Goal: Task Accomplishment & Management: Use online tool/utility

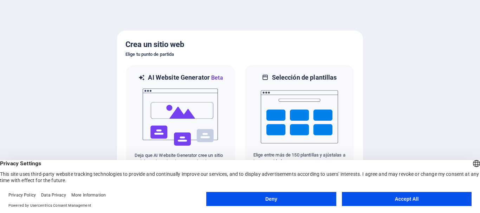
click at [386, 198] on button "Accept All" at bounding box center [407, 199] width 130 height 14
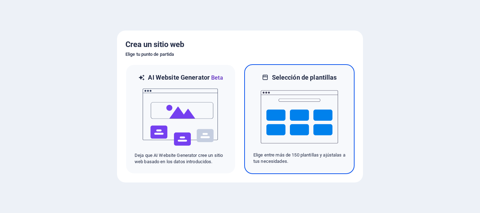
click at [317, 138] on img at bounding box center [299, 117] width 77 height 70
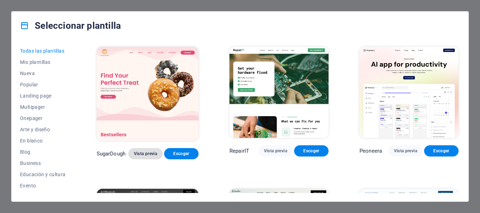
click at [144, 153] on span "Vista previa" at bounding box center [145, 154] width 23 height 6
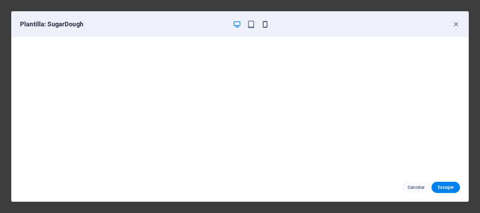
click at [266, 25] on icon "button" at bounding box center [265, 24] width 8 height 8
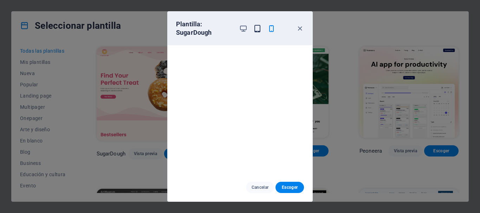
click at [257, 28] on icon "button" at bounding box center [257, 29] width 8 height 8
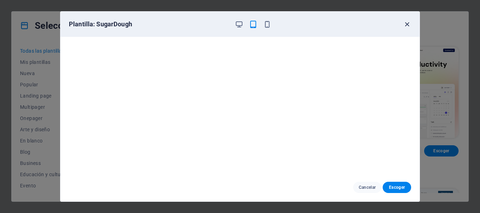
click at [408, 25] on icon "button" at bounding box center [407, 24] width 8 height 8
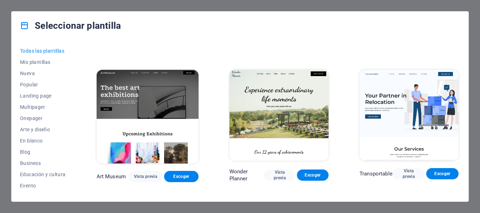
scroll to position [141, 0]
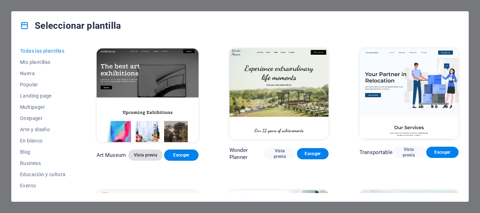
click at [139, 153] on span "Vista previa" at bounding box center [145, 155] width 23 height 6
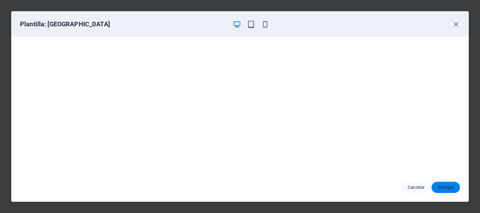
click at [452, 189] on span "Escoger" at bounding box center [445, 188] width 17 height 6
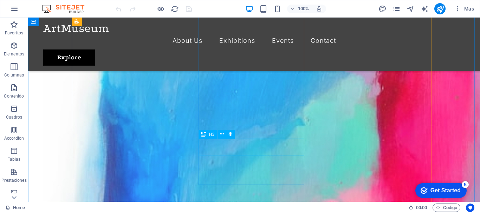
scroll to position [562, 0]
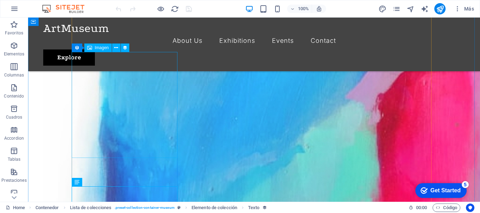
scroll to position [457, 0]
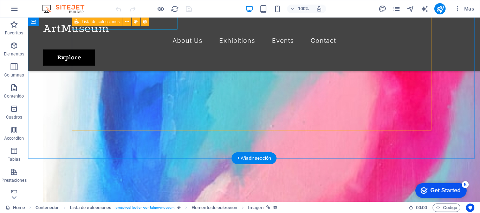
scroll to position [632, 0]
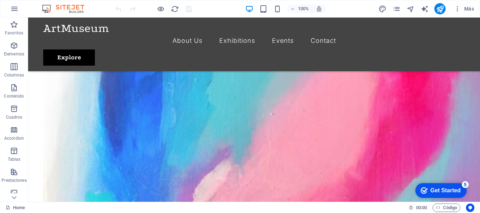
drag, startPoint x: 393, startPoint y: 18, endPoint x: 415, endPoint y: 106, distance: 91.2
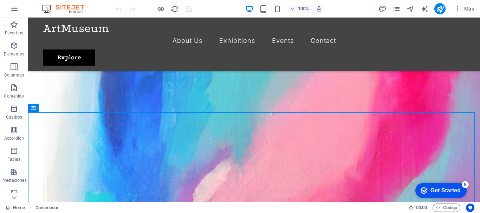
click at [434, 190] on div "Get Started" at bounding box center [445, 191] width 30 height 6
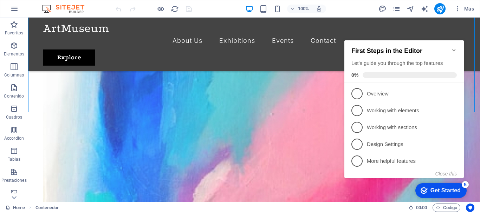
click at [452, 48] on icon "Minimize checklist" at bounding box center [454, 50] width 6 height 6
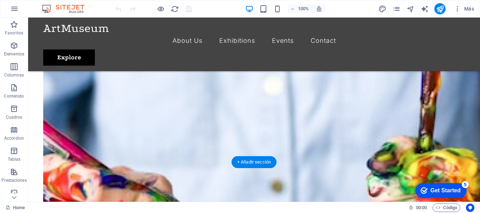
scroll to position [1159, 0]
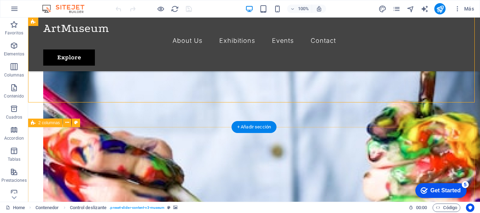
drag, startPoint x: 315, startPoint y: 92, endPoint x: 328, endPoint y: 133, distance: 43.4
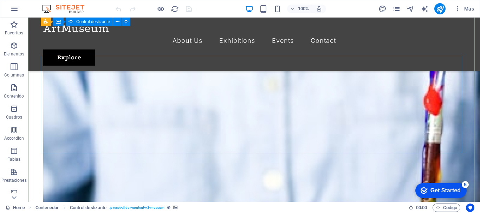
scroll to position [1019, 0]
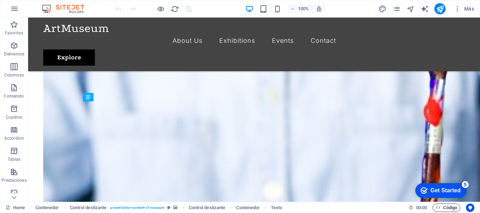
click at [454, 208] on span "Código" at bounding box center [446, 208] width 21 height 8
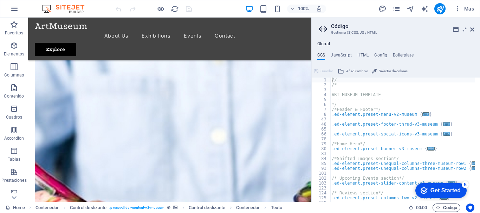
scroll to position [1015, 0]
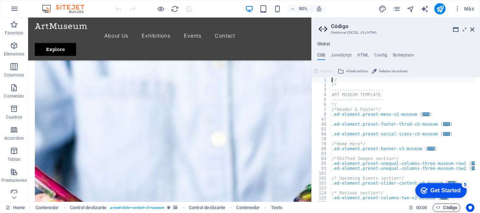
click at [454, 208] on span "Código" at bounding box center [446, 208] width 21 height 8
click at [472, 31] on icon at bounding box center [472, 30] width 4 height 6
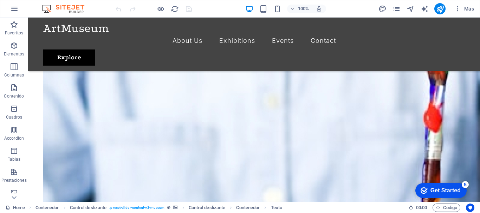
click at [450, 189] on div "Get Started" at bounding box center [445, 191] width 30 height 6
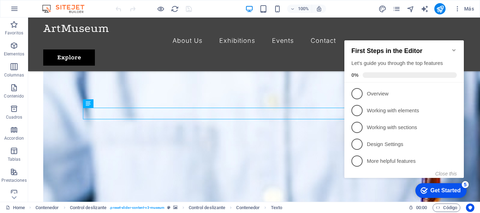
click at [454, 47] on icon "Minimize checklist" at bounding box center [454, 50] width 6 height 6
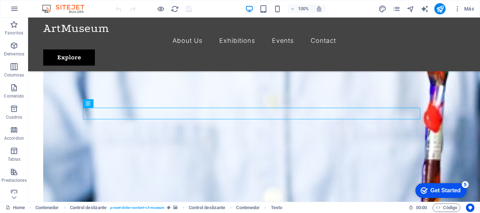
click at [450, 186] on div "checkmark Get Started 5" at bounding box center [440, 190] width 51 height 15
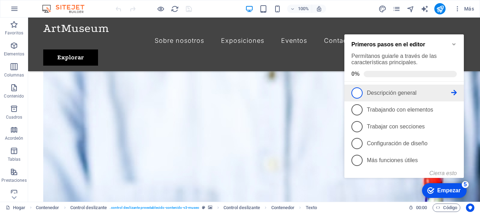
scroll to position [1044, 0]
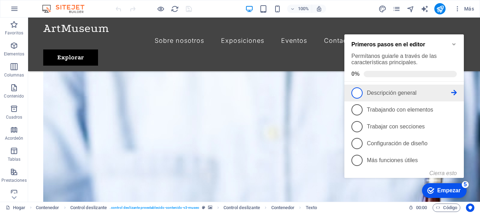
click at [405, 95] on font "Descripción general" at bounding box center [392, 93] width 50 height 6
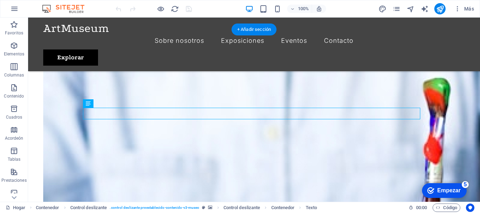
scroll to position [0, 0]
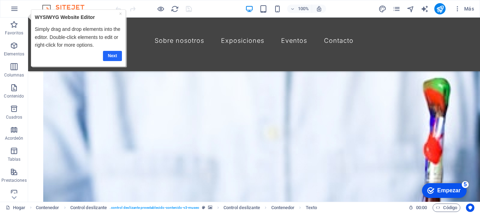
click at [115, 55] on link "Next" at bounding box center [112, 56] width 19 height 10
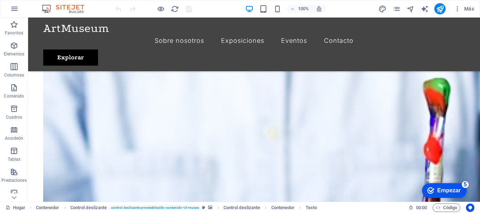
click at [438, 193] on font "Empezar" at bounding box center [449, 191] width 24 height 6
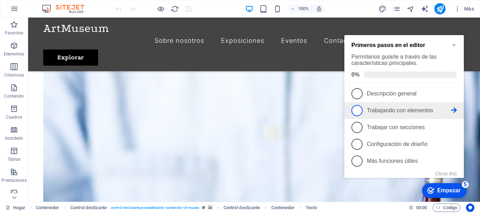
click at [377, 110] on font "Trabajando con elementos" at bounding box center [400, 110] width 66 height 6
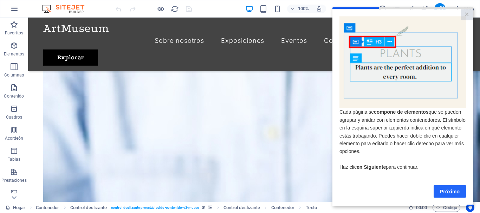
click at [451, 194] on font "Próximo" at bounding box center [450, 192] width 20 height 6
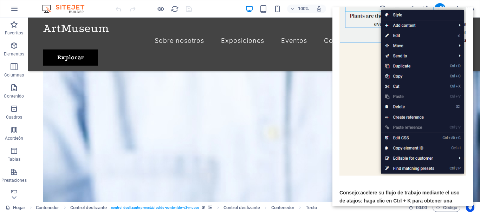
scroll to position [121, 0]
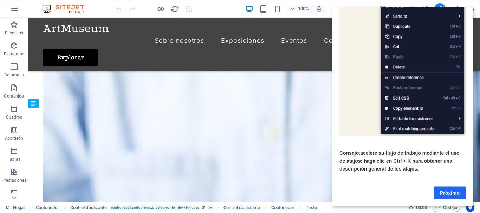
click at [454, 190] on font "Próximo" at bounding box center [450, 193] width 20 height 6
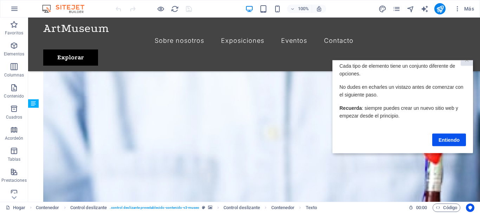
scroll to position [13, 0]
click at [455, 137] on font "Entiendo" at bounding box center [448, 140] width 21 height 6
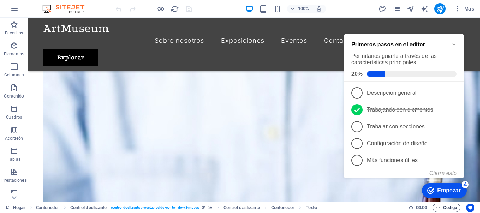
scroll to position [0, 0]
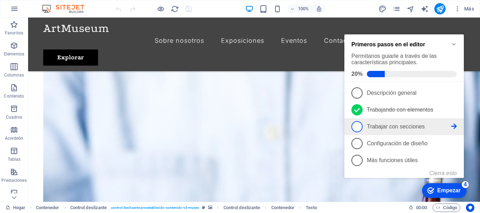
click at [401, 127] on font "Trabajar con secciones" at bounding box center [396, 127] width 58 height 6
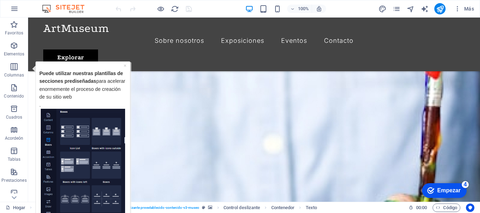
scroll to position [1113, 0]
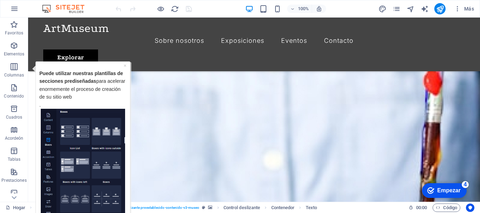
click at [60, 84] on p "Puede utilizar nuestras plantillas de secciones prediseñadas para acelerar enor…" at bounding box center [82, 88] width 87 height 39
click at [59, 189] on img "Información sobre herramientas" at bounding box center [83, 162] width 84 height 107
click at [89, 85] on p "Puede utilizar nuestras plantillas de secciones prediseñadas para acelerar enor…" at bounding box center [82, 88] width 87 height 39
click at [454, 193] on font "Empezar" at bounding box center [449, 191] width 24 height 6
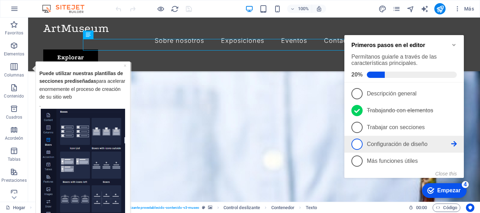
click at [383, 142] on font "Configuración de diseño" at bounding box center [397, 144] width 61 height 6
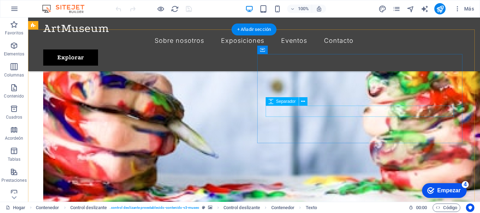
scroll to position [1289, 0]
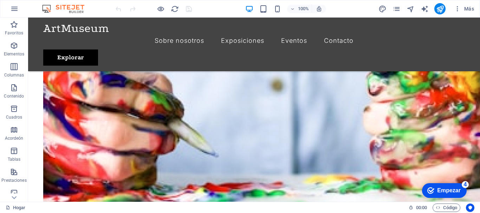
click at [443, 193] on font "Empezar" at bounding box center [449, 191] width 24 height 6
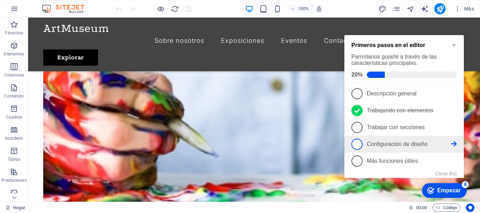
click at [385, 144] on font "Configuración de diseño" at bounding box center [397, 144] width 61 height 6
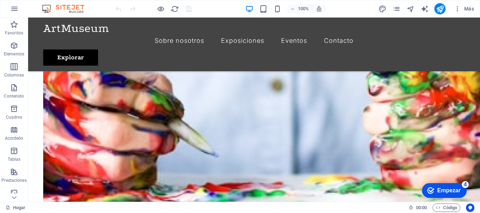
click at [450, 191] on font "Empezar" at bounding box center [449, 191] width 24 height 6
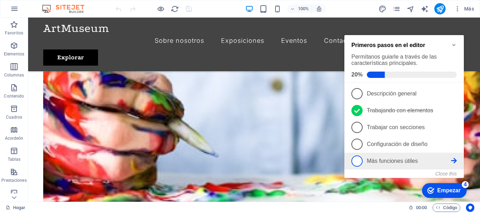
click at [378, 163] on p "Más funciones útiles - incompleto" at bounding box center [409, 161] width 84 height 6
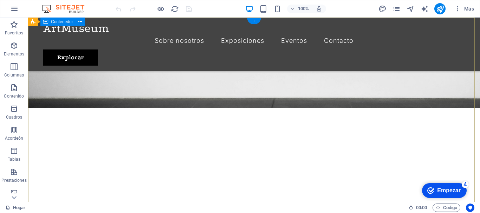
scroll to position [0, 0]
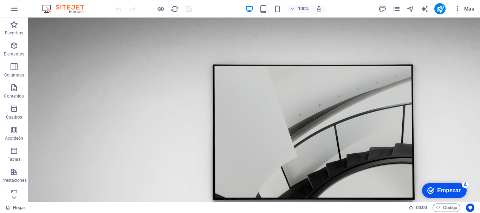
click at [458, 8] on icon "button" at bounding box center [457, 8] width 7 height 7
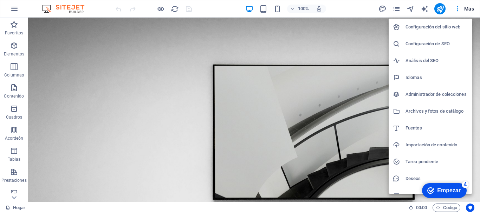
click at [468, 9] on div at bounding box center [240, 106] width 480 height 213
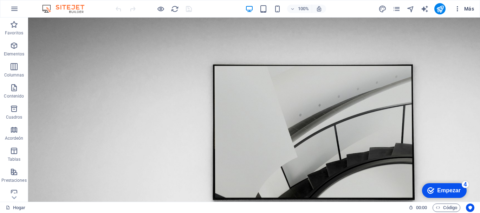
click at [470, 9] on span "Más" at bounding box center [464, 8] width 20 height 7
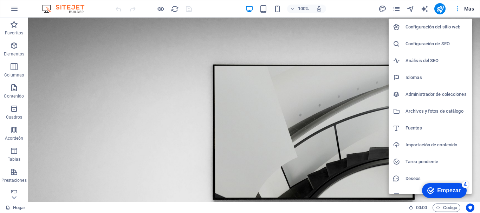
click at [470, 9] on div at bounding box center [240, 106] width 480 height 213
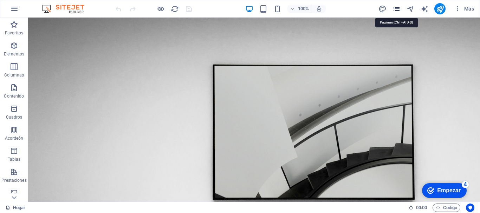
click at [397, 11] on icon "páginas" at bounding box center [396, 9] width 8 height 8
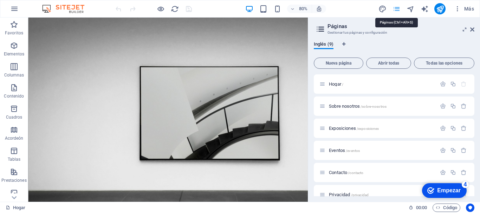
click at [397, 11] on icon "páginas" at bounding box center [396, 9] width 8 height 8
click at [473, 28] on icon at bounding box center [472, 30] width 4 height 6
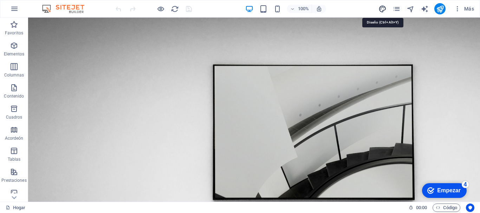
click at [384, 9] on icon "diseño" at bounding box center [382, 9] width 8 height 8
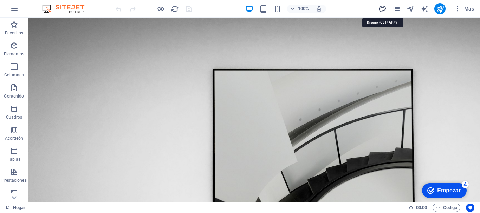
select select "px"
select select "300"
select select "px"
select select "600"
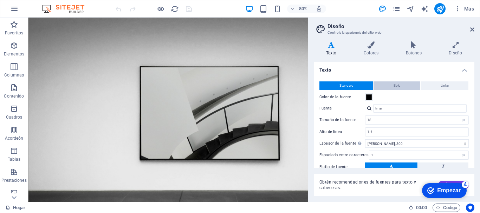
click at [400, 85] on button "Bold" at bounding box center [396, 85] width 47 height 8
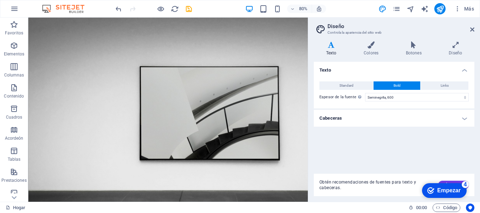
click at [400, 85] on button "Bold" at bounding box center [396, 85] width 47 height 8
click at [357, 85] on button "Standard" at bounding box center [346, 85] width 54 height 8
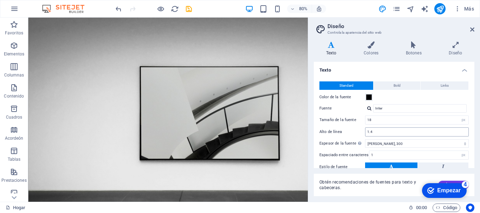
scroll to position [54, 0]
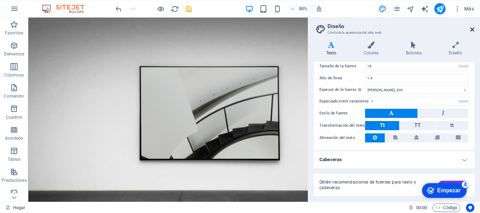
click at [471, 29] on icon at bounding box center [472, 30] width 4 height 6
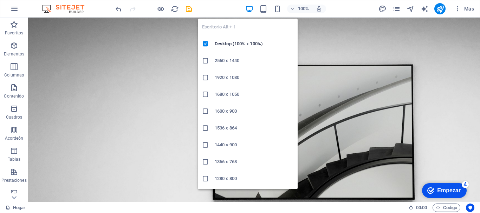
click at [248, 7] on icon "button" at bounding box center [249, 9] width 8 height 8
click at [205, 93] on icon at bounding box center [205, 94] width 7 height 7
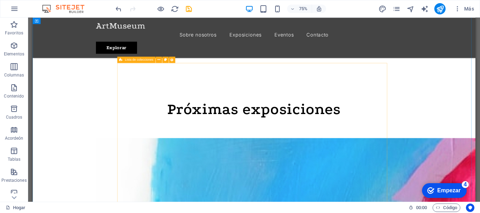
scroll to position [281, 0]
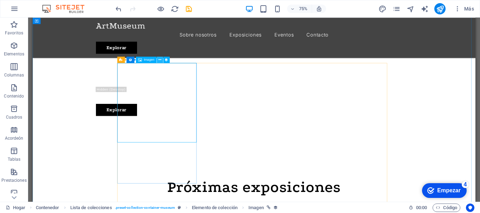
click at [161, 60] on icon at bounding box center [159, 60] width 3 height 6
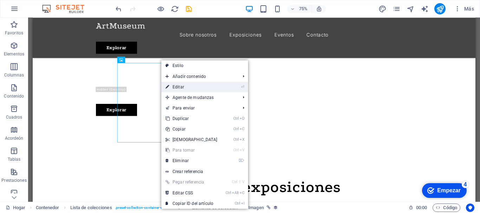
click at [179, 87] on font "Editar" at bounding box center [178, 87] width 12 height 5
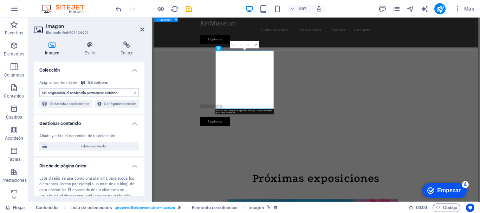
scroll to position [347, 0]
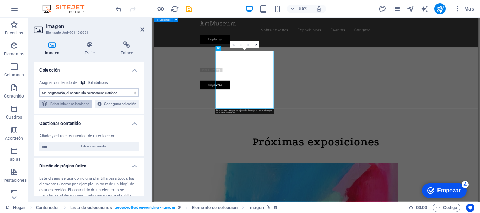
select select "exhibition-image"
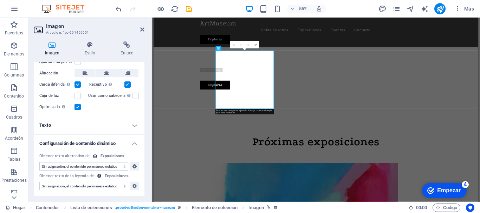
scroll to position [0, 0]
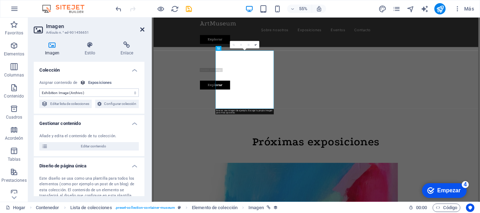
click at [143, 29] on icon at bounding box center [142, 30] width 4 height 6
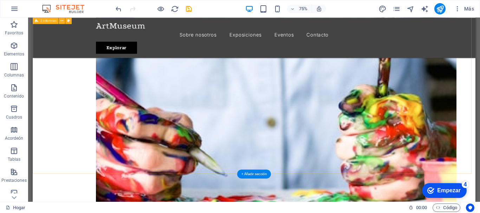
scroll to position [1335, 0]
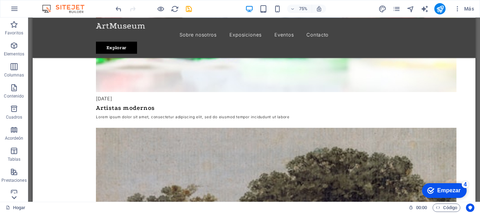
click at [15, 27] on icon at bounding box center [14, 22] width 10 height 10
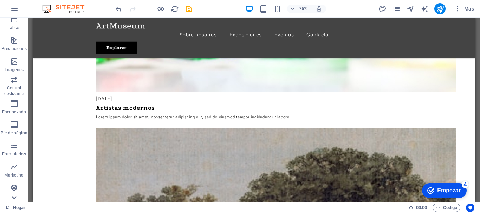
scroll to position [132, 0]
click at [13, 129] on icon "button" at bounding box center [14, 124] width 8 height 8
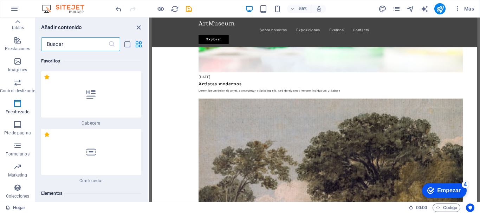
scroll to position [9206, 0]
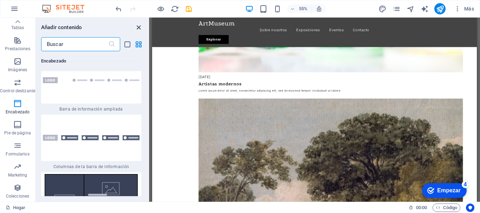
click at [139, 28] on icon "close panel" at bounding box center [139, 28] width 8 height 8
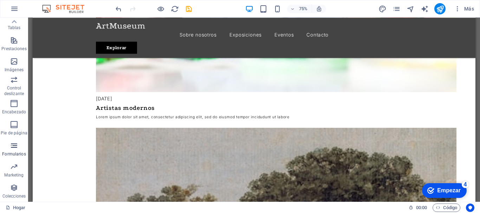
scroll to position [0, 0]
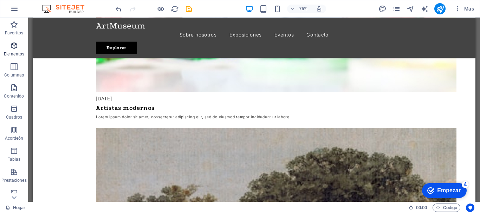
click at [17, 51] on span "Elementos" at bounding box center [14, 49] width 28 height 17
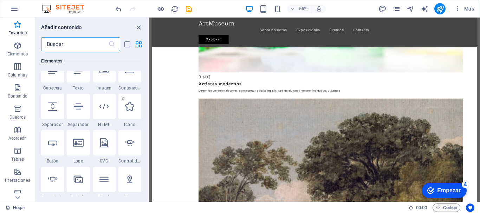
scroll to position [97, 0]
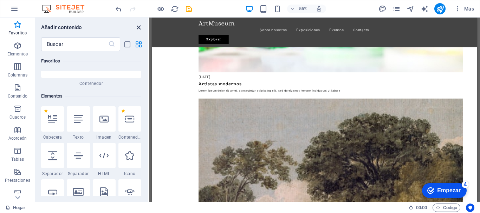
click at [138, 28] on icon "cerrar panel" at bounding box center [139, 28] width 8 height 8
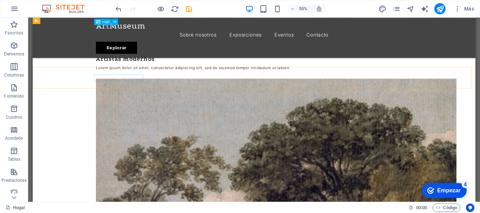
scroll to position [1335, 0]
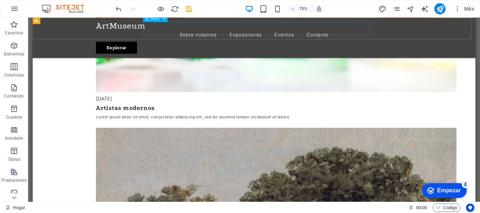
click at [272, 32] on nav "Sobre nosotros Exposiciones Eventos Contacto" at bounding box center [328, 41] width 422 height 18
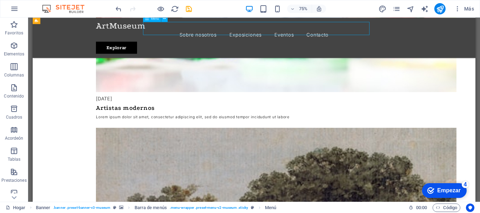
click at [272, 32] on nav "Sobre nosotros Exposiciones Eventos Contacto" at bounding box center [328, 41] width 422 height 18
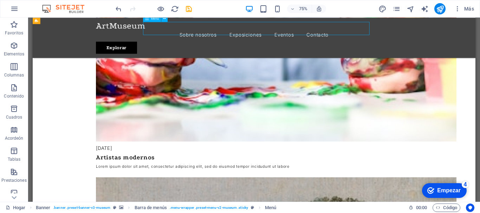
scroll to position [1401, 0]
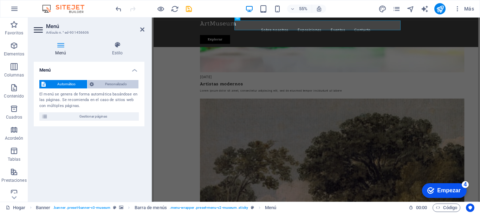
click at [123, 84] on font "Personalizado" at bounding box center [116, 84] width 22 height 4
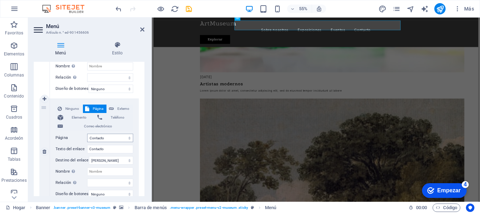
scroll to position [383, 0]
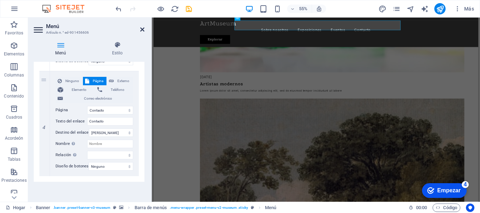
click at [142, 29] on icon at bounding box center [142, 30] width 4 height 6
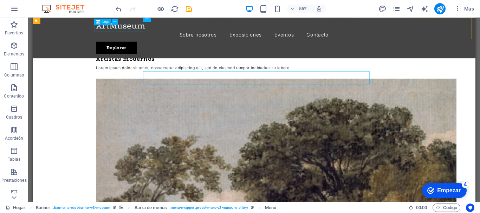
scroll to position [1335, 0]
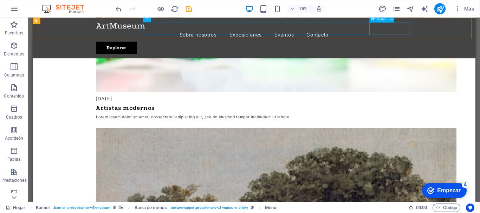
click at [480, 50] on div "Explorar" at bounding box center [328, 58] width 422 height 16
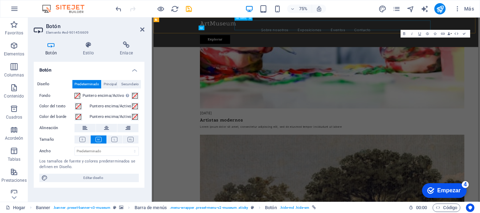
scroll to position [1401, 0]
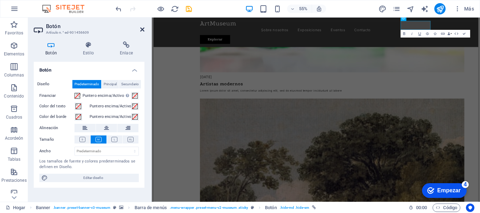
click at [142, 28] on icon at bounding box center [142, 30] width 4 height 6
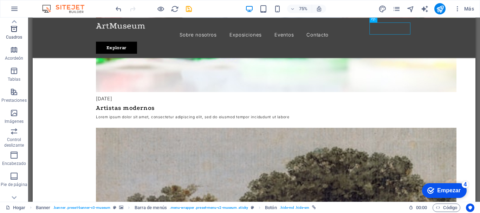
scroll to position [132, 0]
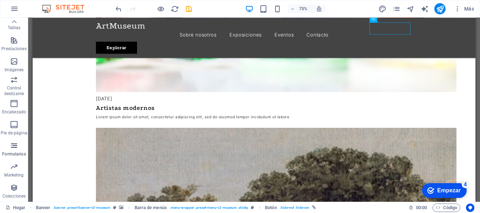
click at [14, 148] on icon "button" at bounding box center [14, 146] width 8 height 8
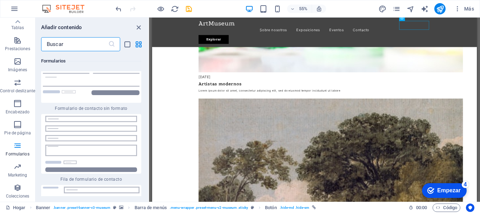
scroll to position [10462, 0]
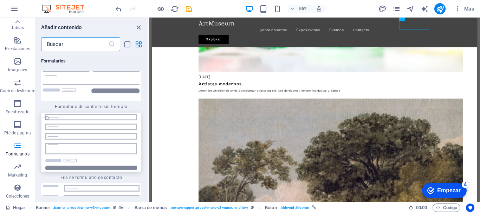
click at [91, 114] on img at bounding box center [91, 142] width 97 height 56
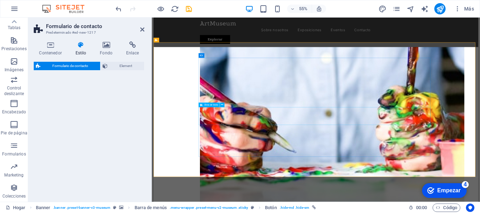
drag, startPoint x: 245, startPoint y: 114, endPoint x: 357, endPoint y: 194, distance: 138.2
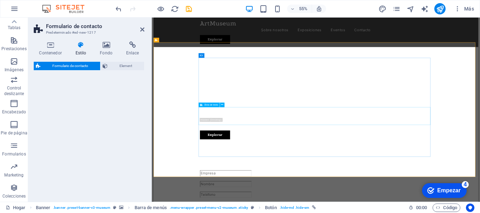
select select "rem"
select select "preset-contact-form-v3-row"
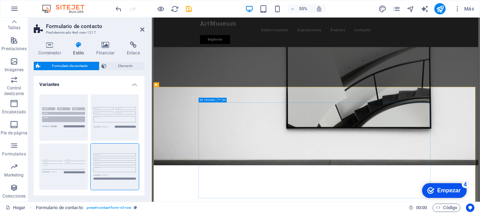
scroll to position [176, 0]
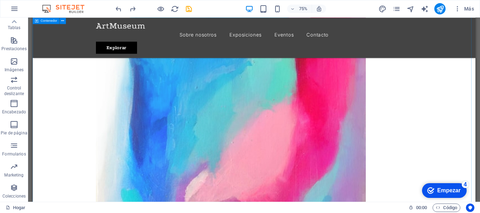
scroll to position [367, 0]
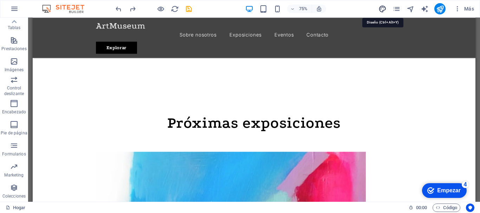
click at [382, 8] on icon "diseño" at bounding box center [382, 9] width 8 height 8
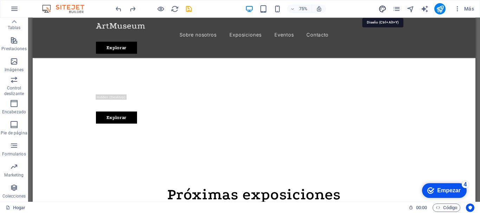
select select "px"
select select "300"
select select "px"
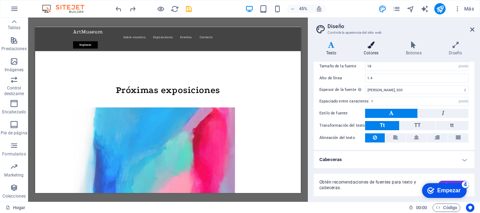
scroll to position [0, 0]
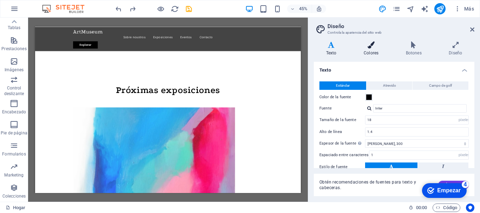
click at [373, 46] on icon at bounding box center [370, 44] width 39 height 7
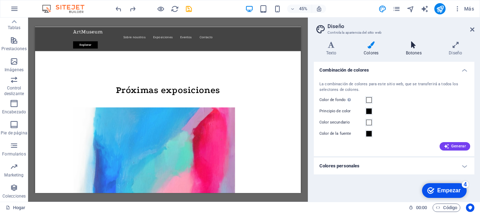
click at [415, 51] on h4 "Botones" at bounding box center [414, 48] width 43 height 15
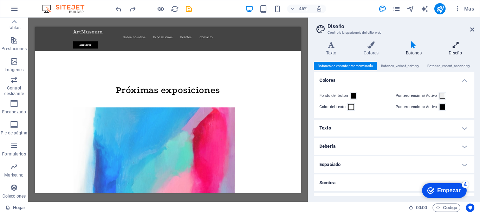
click at [452, 49] on h4 "Diseño" at bounding box center [456, 48] width 38 height 15
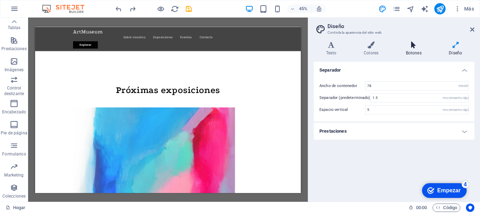
click at [408, 45] on icon at bounding box center [413, 44] width 40 height 7
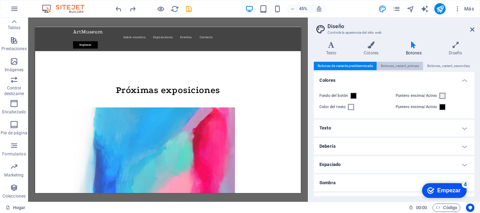
click at [406, 62] on span "Botones_variant_primary" at bounding box center [400, 66] width 38 height 8
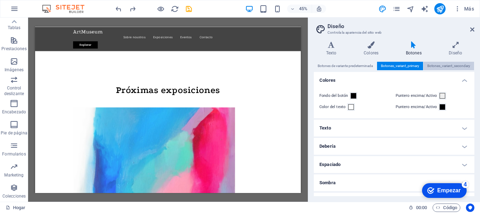
click at [438, 66] on span "Botones_variant_secondary" at bounding box center [448, 66] width 43 height 8
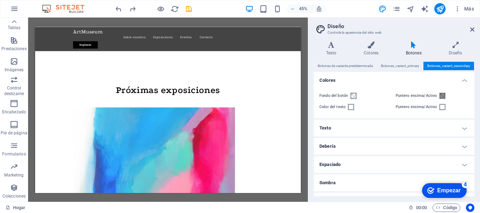
scroll to position [468, 0]
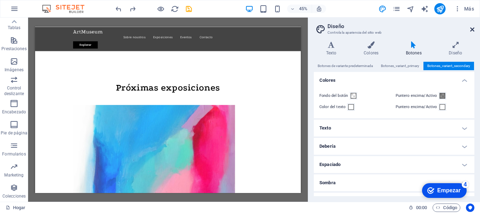
click at [472, 29] on icon at bounding box center [472, 30] width 4 height 6
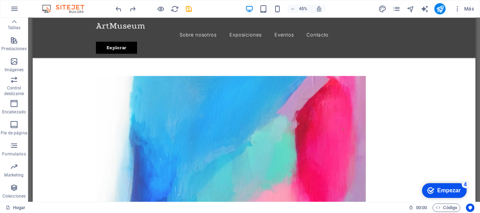
scroll to position [372, 0]
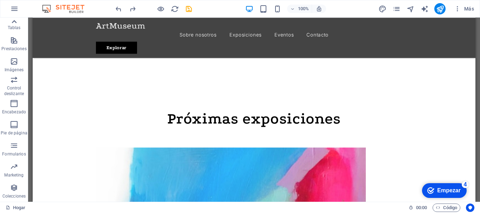
click at [14, 22] on icon at bounding box center [14, 22] width 10 height 10
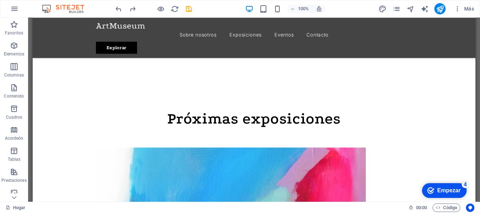
click at [14, 22] on div "Favoritos Elementos Columnas Contenido Cuadros Acordeón Tablas Prestaciones Imá…" at bounding box center [14, 110] width 28 height 184
click at [15, 45] on icon "button" at bounding box center [14, 45] width 8 height 8
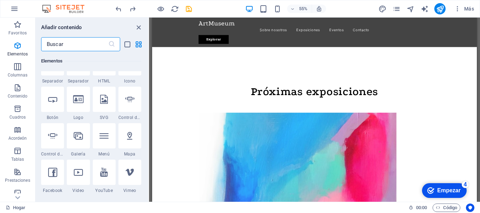
scroll to position [203, 0]
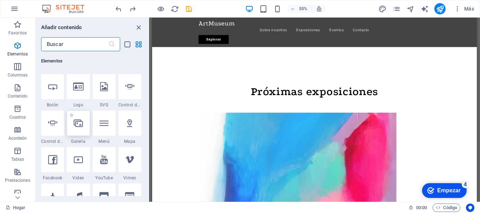
click at [83, 126] on div at bounding box center [78, 123] width 23 height 25
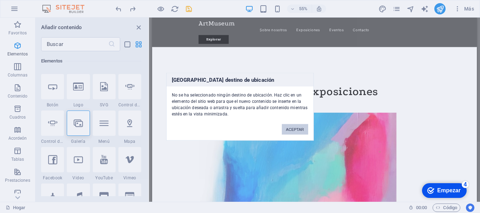
click at [298, 128] on font "ACEPTAR" at bounding box center [295, 129] width 18 height 4
select select "exhibition-image"
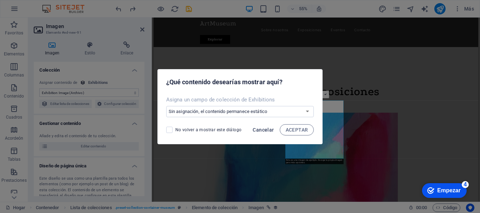
click at [265, 130] on span "Cancelar" at bounding box center [263, 130] width 21 height 6
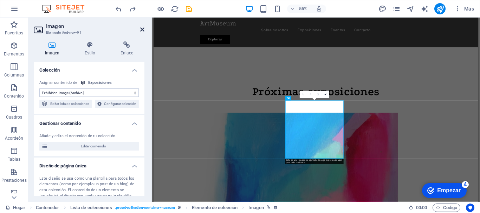
click at [141, 30] on icon at bounding box center [142, 30] width 4 height 6
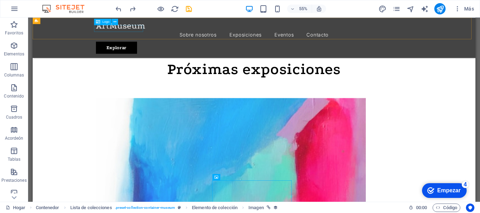
scroll to position [372, 0]
